Goal: Navigation & Orientation: Find specific page/section

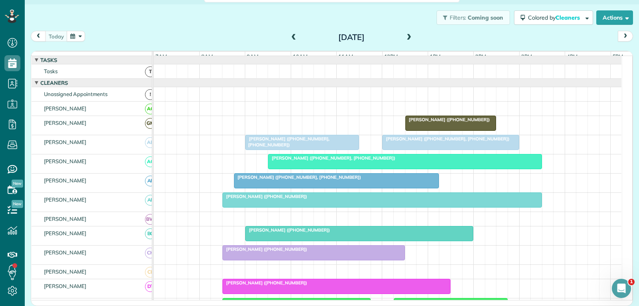
click at [408, 141] on span "[PERSON_NAME] ([PHONE_NUMBER], [PHONE_NUMBER])" at bounding box center [446, 139] width 128 height 6
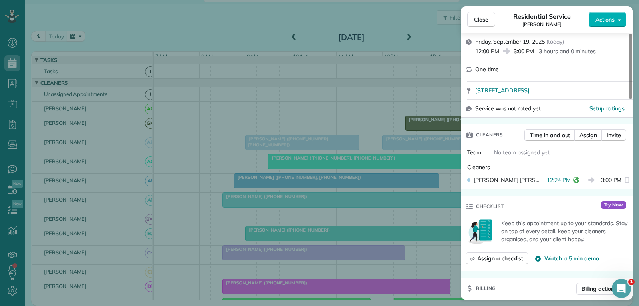
scroll to position [160, 0]
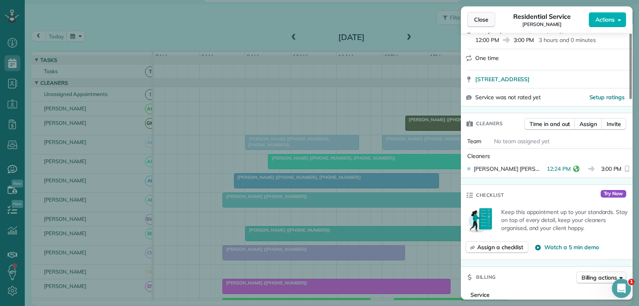
click at [489, 20] on button "Close" at bounding box center [481, 19] width 28 height 15
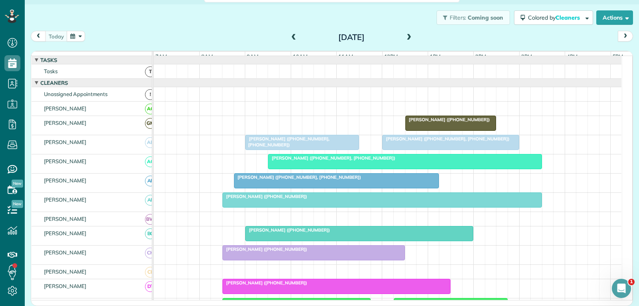
click at [347, 240] on div at bounding box center [359, 233] width 227 height 14
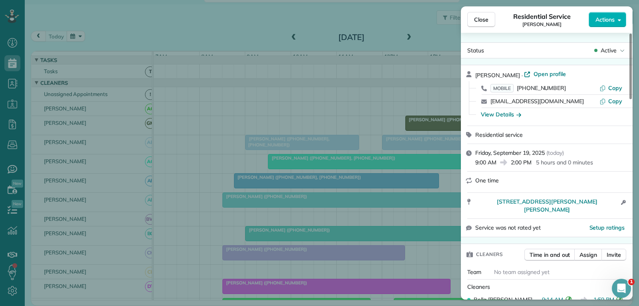
scroll to position [80, 0]
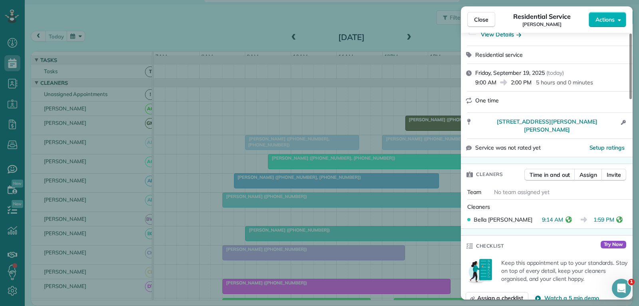
drag, startPoint x: 477, startPoint y: 21, endPoint x: 434, endPoint y: 55, distance: 54.6
click at [477, 21] on span "Close" at bounding box center [481, 20] width 14 height 8
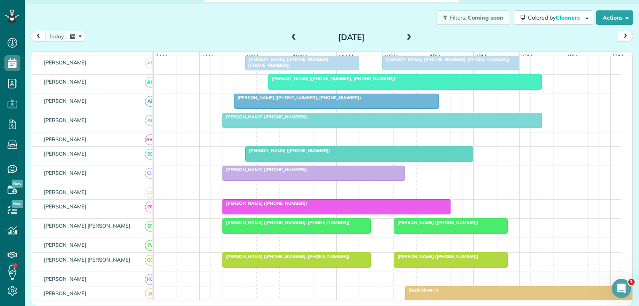
scroll to position [120, 0]
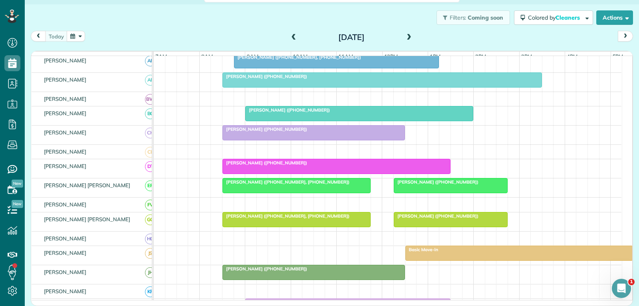
click at [408, 192] on div at bounding box center [450, 185] width 113 height 14
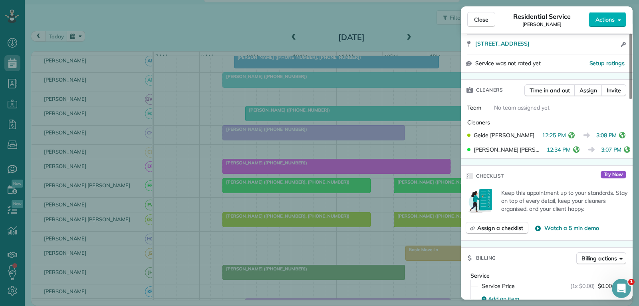
scroll to position [160, 0]
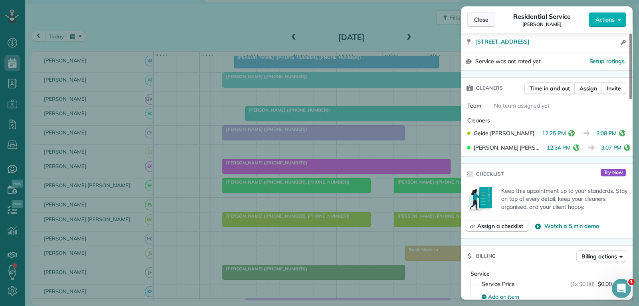
click at [487, 18] on span "Close" at bounding box center [481, 20] width 14 height 8
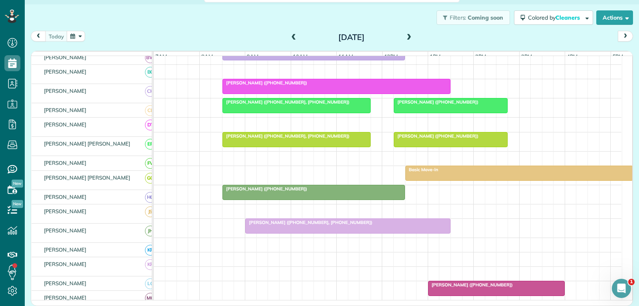
scroll to position [200, 0]
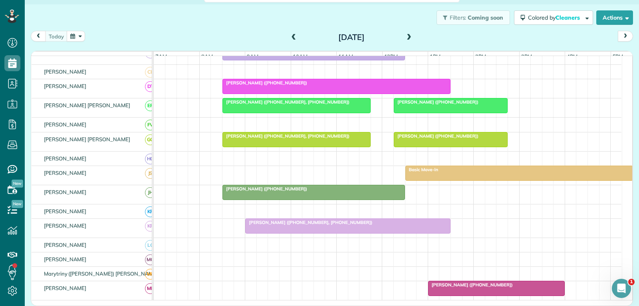
click at [303, 231] on div at bounding box center [348, 225] width 204 height 14
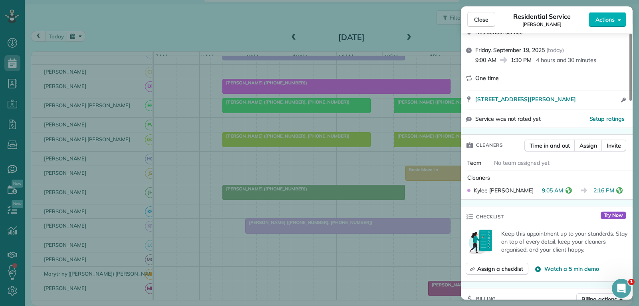
scroll to position [160, 0]
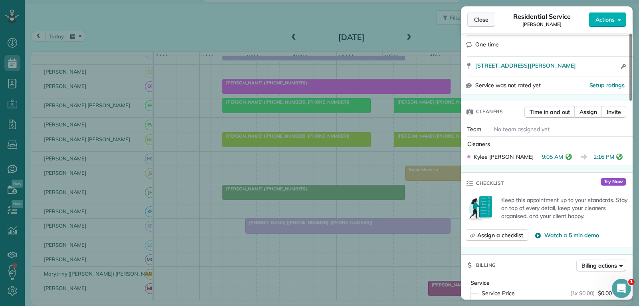
click at [488, 19] on span "Close" at bounding box center [481, 20] width 14 height 8
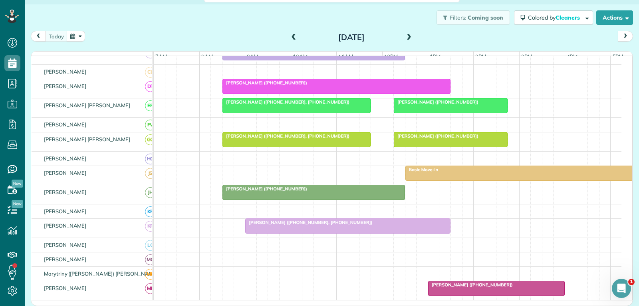
scroll to position [280, 0]
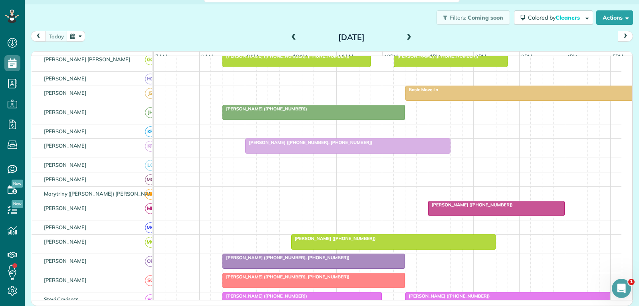
click at [524, 207] on div "[PERSON_NAME] ([PHONE_NUMBER])" at bounding box center [497, 205] width 132 height 6
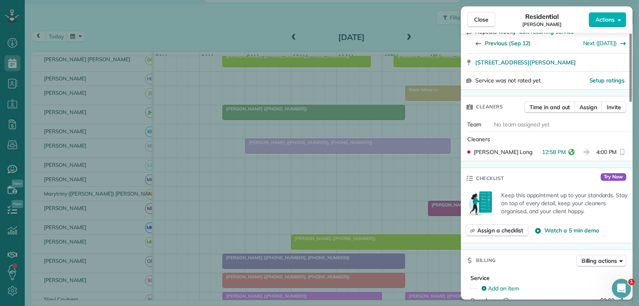
scroll to position [160, 0]
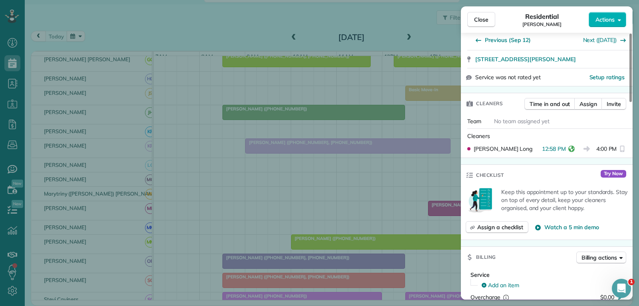
drag, startPoint x: 483, startPoint y: 15, endPoint x: 481, endPoint y: 43, distance: 27.6
click at [483, 15] on button "Close" at bounding box center [481, 19] width 28 height 15
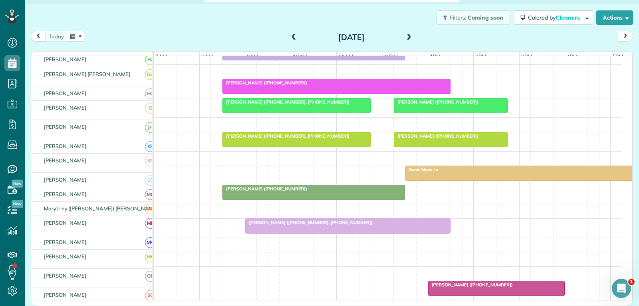
scroll to position [200, 0]
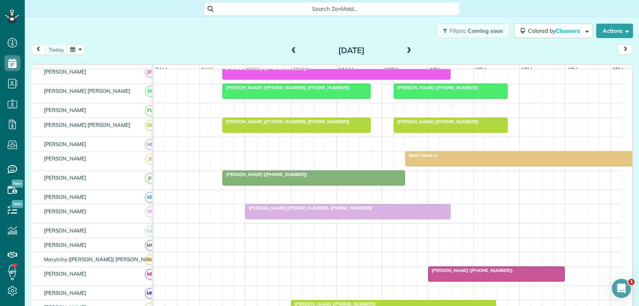
scroll to position [240, 0]
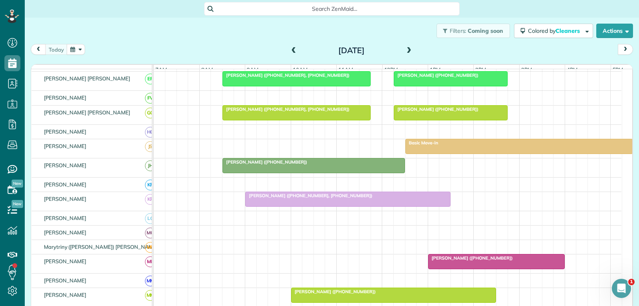
click at [532, 268] on div at bounding box center [497, 261] width 136 height 14
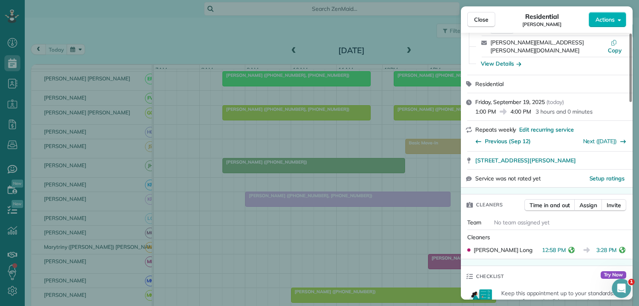
scroll to position [80, 0]
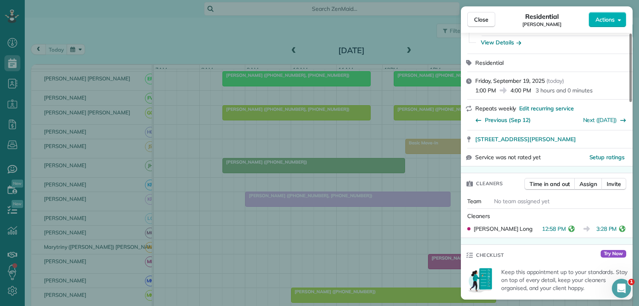
drag, startPoint x: 480, startPoint y: 21, endPoint x: 479, endPoint y: 52, distance: 31.6
click at [480, 21] on span "Close" at bounding box center [481, 20] width 14 height 8
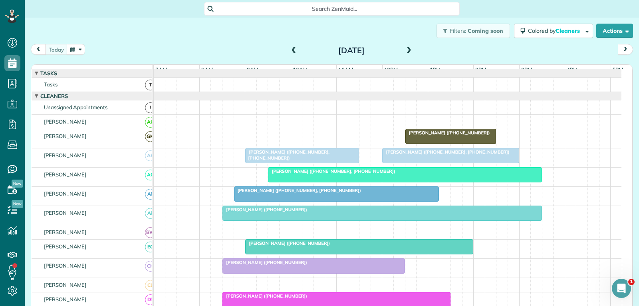
click at [486, 163] on div at bounding box center [451, 155] width 136 height 14
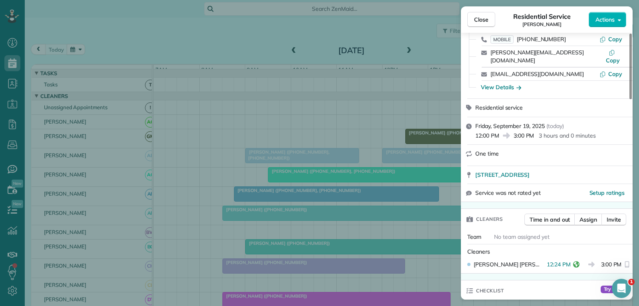
scroll to position [80, 0]
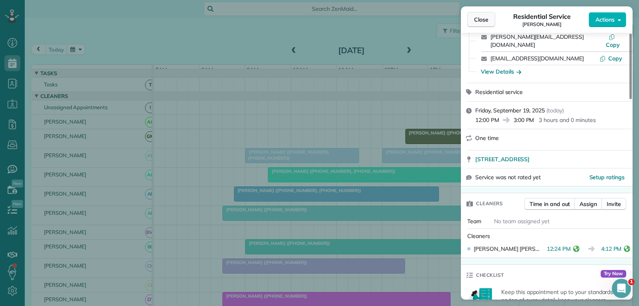
click at [479, 19] on span "Close" at bounding box center [481, 20] width 14 height 8
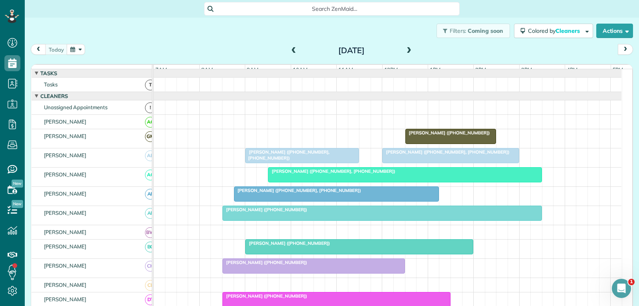
click at [405, 51] on span at bounding box center [409, 50] width 9 height 7
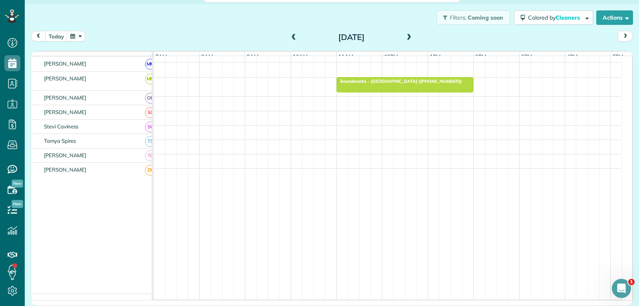
click at [406, 34] on span at bounding box center [409, 37] width 9 height 7
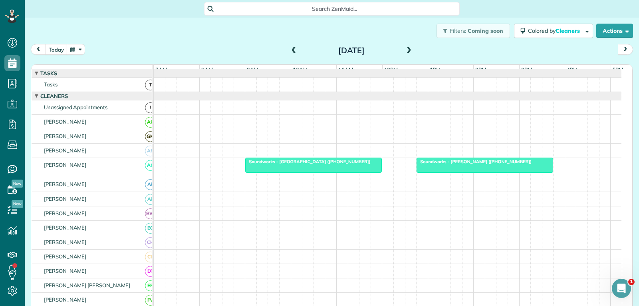
click at [40, 50] on span "prev" at bounding box center [38, 49] width 6 height 5
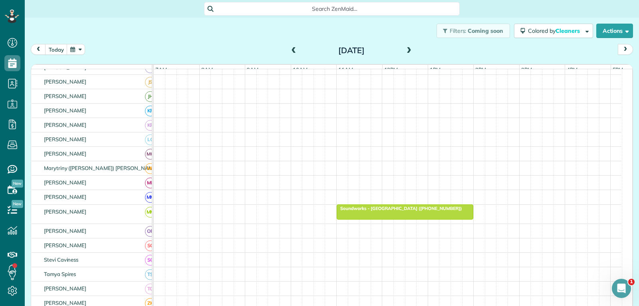
drag, startPoint x: 408, startPoint y: 48, endPoint x: 407, endPoint y: 58, distance: 10.0
click at [408, 48] on span at bounding box center [409, 50] width 9 height 7
